Goal: Communication & Community: Answer question/provide support

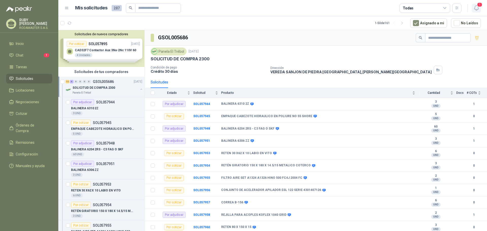
click at [476, 10] on icon "button" at bounding box center [476, 8] width 6 height 6
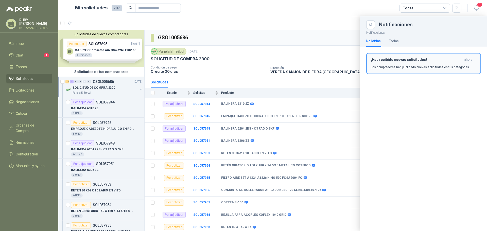
click at [411, 67] on p "Los compradores han publicado nuevas solicitudes en tus categorías." at bounding box center [420, 67] width 99 height 5
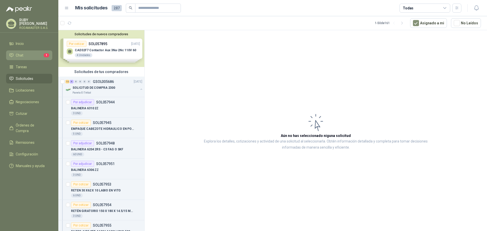
click at [28, 52] on li "Chat 1" at bounding box center [29, 55] width 40 height 6
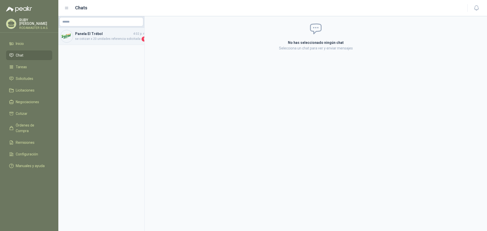
click at [100, 43] on div "Panela El Trébol 4:02 p. m. se cotizan x 20 unidades referencia solicitada 1" at bounding box center [101, 36] width 86 height 17
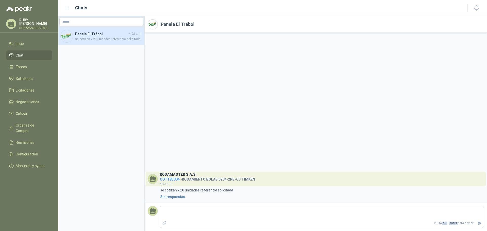
click at [278, 112] on div "RODAMASTER S.A.S. COT185004 - RODAMIENTO BOLAS 6204-2RS-C3 TIMKEN 4:02 p. m. 4:…" at bounding box center [316, 118] width 342 height 170
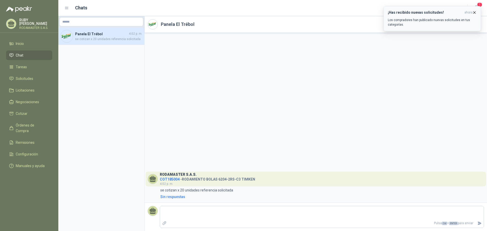
click at [407, 21] on p "Los compradores han publicado nuevas solicitudes en tus categorías." at bounding box center [432, 22] width 89 height 9
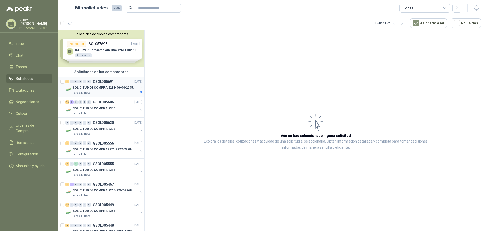
click at [100, 91] on div "SOLICITUD DE COMPRA 2288-90-94-2295-96-2301-02-04" at bounding box center [106, 88] width 66 height 6
